Goal: Understand process/instructions: Learn how to perform a task or action

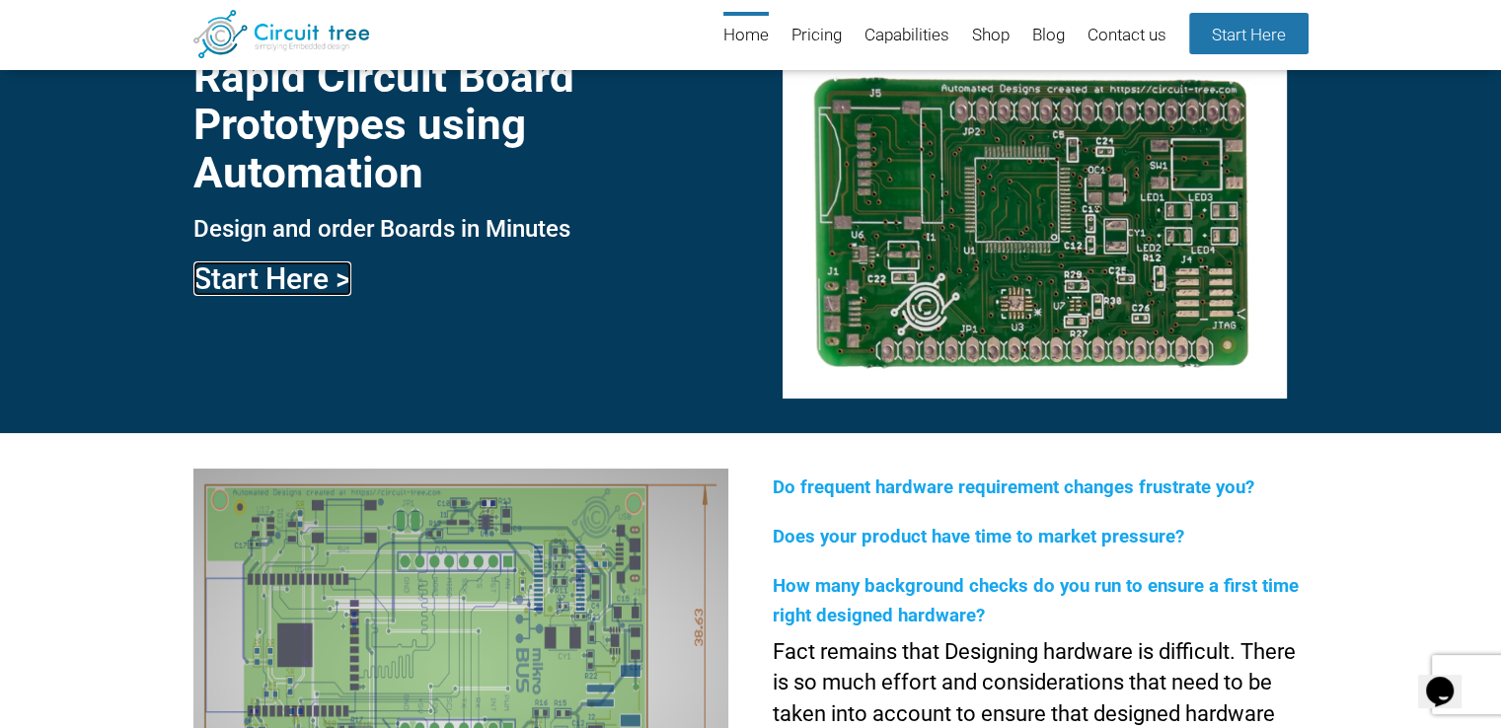
click at [297, 281] on link "Start Here >" at bounding box center [272, 278] width 158 height 35
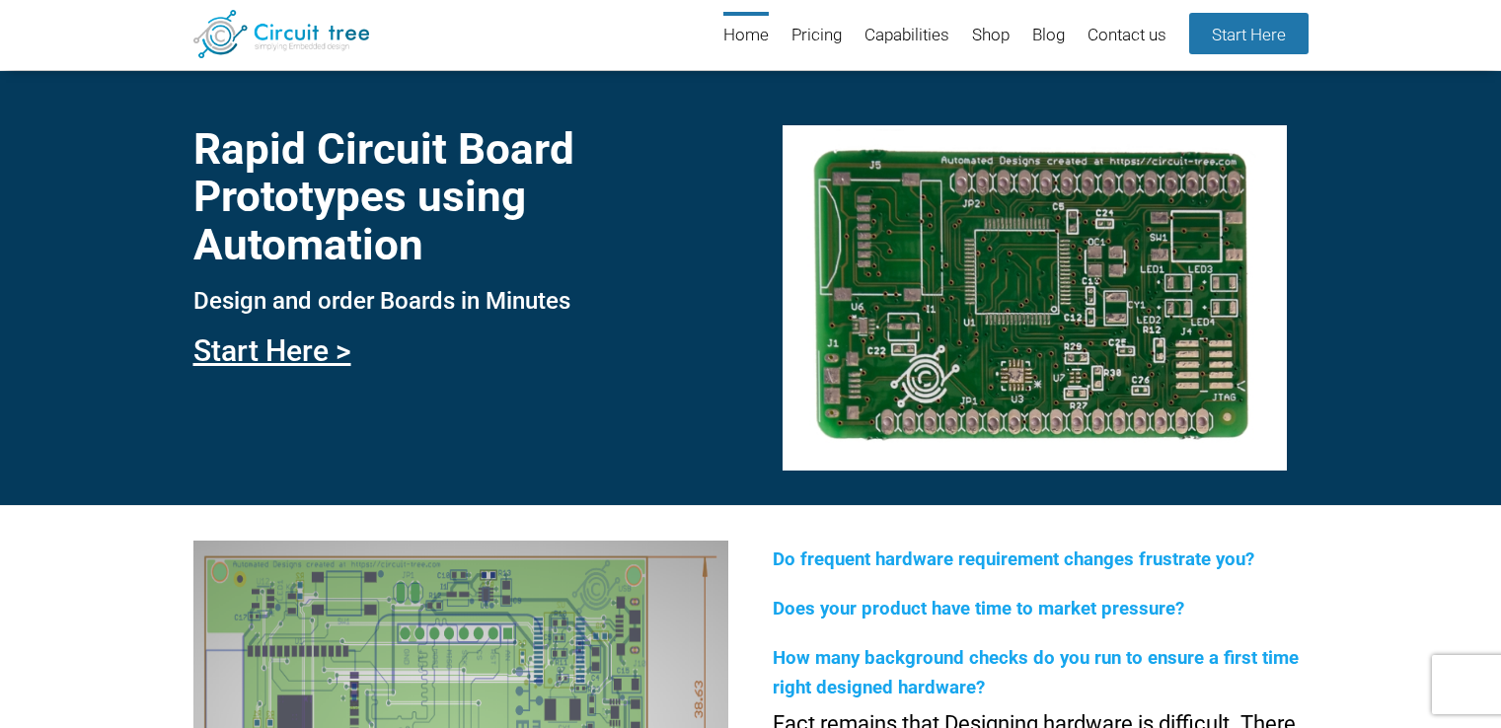
scroll to position [72, 0]
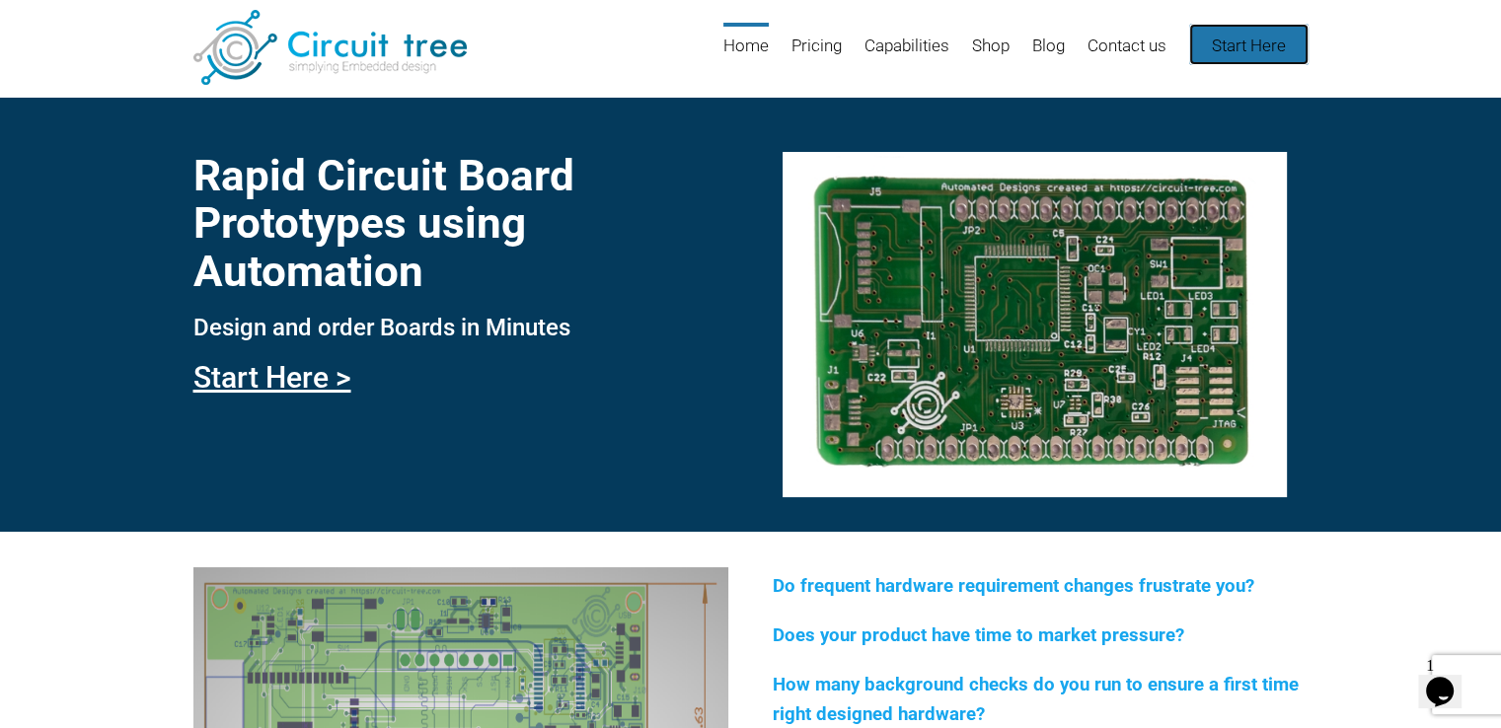
click at [1260, 43] on link "Start Here" at bounding box center [1248, 44] width 119 height 41
